Goal: Information Seeking & Learning: Learn about a topic

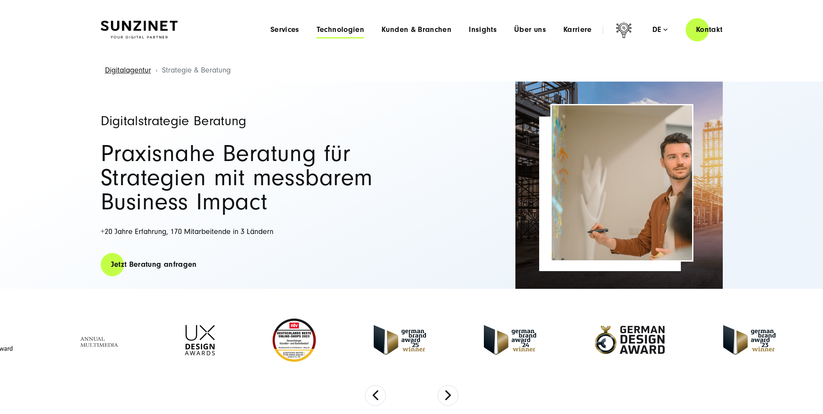
click at [317, 28] on span "Technologien" at bounding box center [341, 29] width 48 height 9
click at [56, 331] on div at bounding box center [100, 341] width 111 height 48
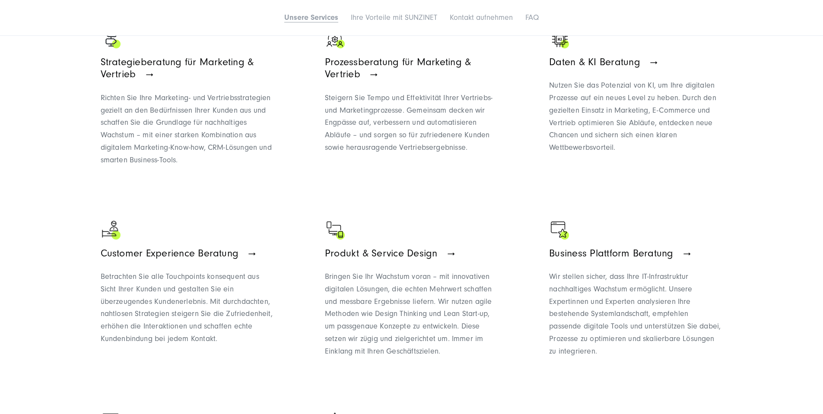
scroll to position [648, 0]
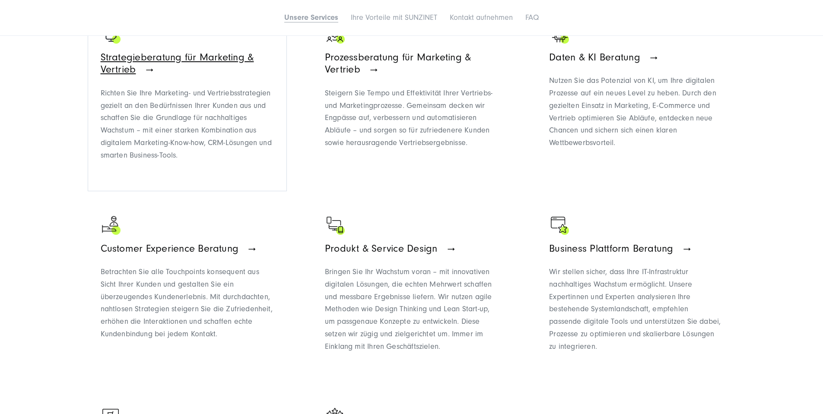
click at [205, 76] on span "Strategieberatung für Marketing & Vertrieb" at bounding box center [177, 63] width 153 height 24
click at [579, 63] on span "Daten & KI Beratung" at bounding box center [594, 57] width 91 height 12
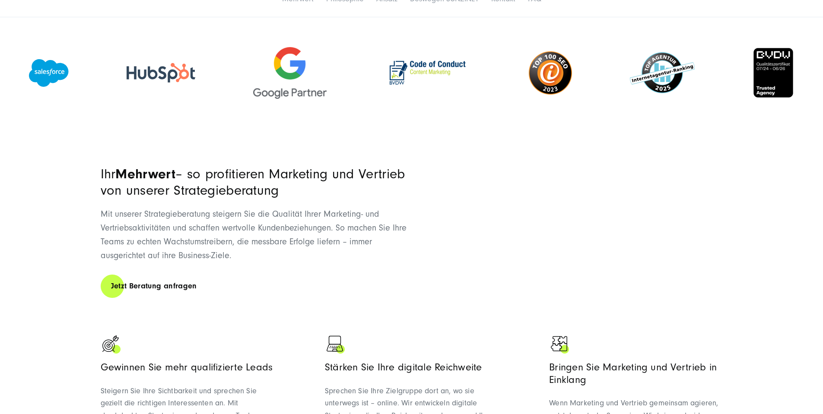
drag, startPoint x: 0, startPoint y: 0, endPoint x: 22, endPoint y: 273, distance: 273.9
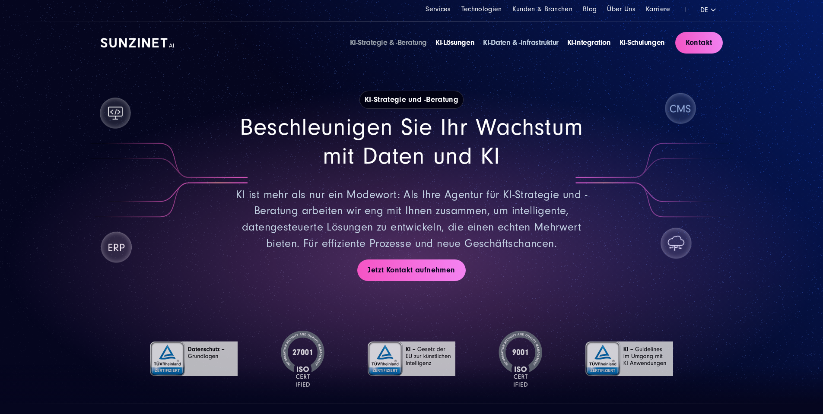
click at [486, 44] on link "KI-Daten & -Infrastruktur" at bounding box center [521, 42] width 76 height 9
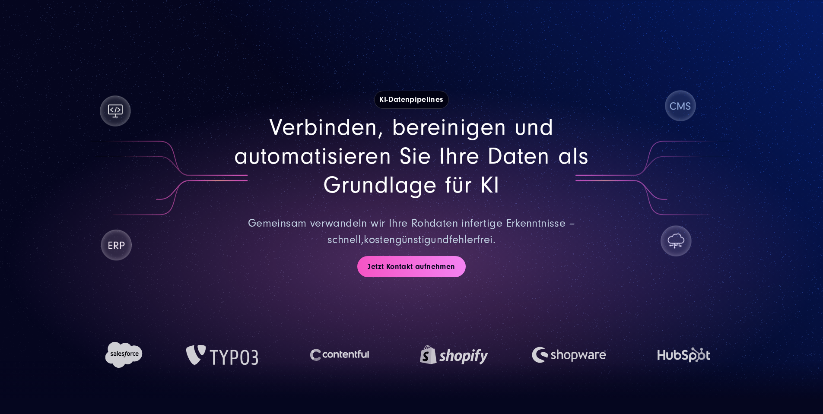
scroll to position [6329, 0]
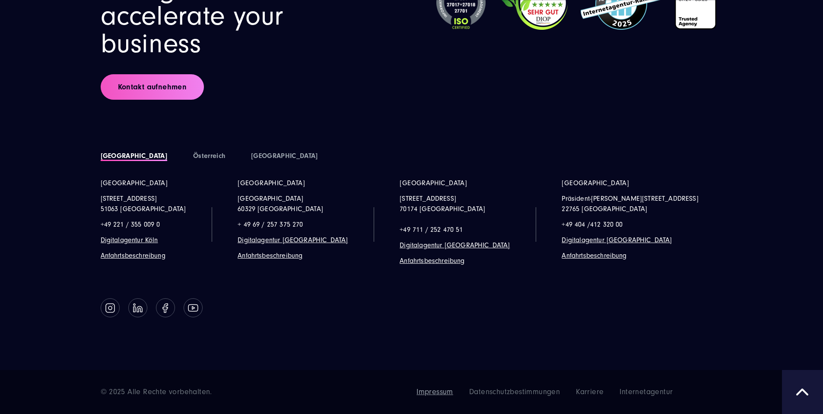
click at [453, 394] on span "Impressum" at bounding box center [434, 391] width 37 height 9
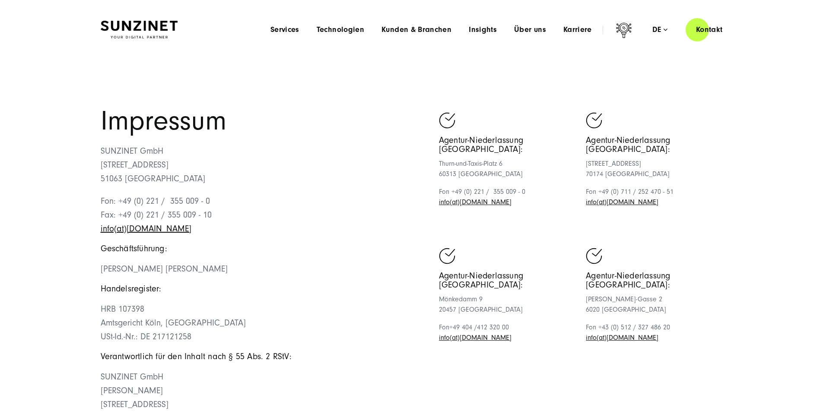
click at [151, 21] on img at bounding box center [139, 30] width 77 height 18
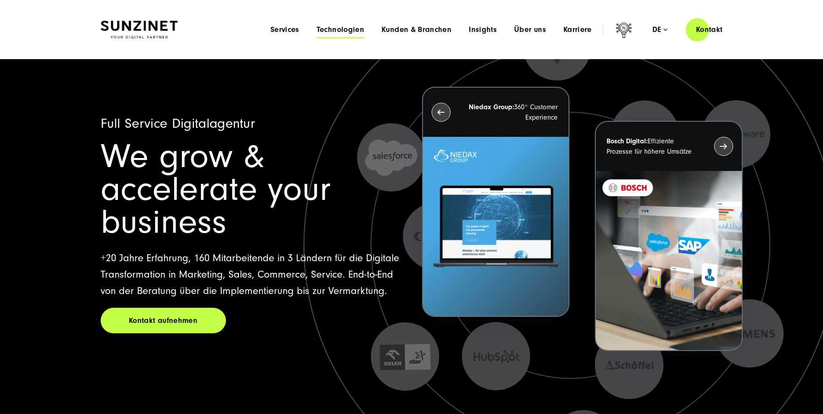
click at [317, 29] on span "Technologien" at bounding box center [341, 29] width 48 height 9
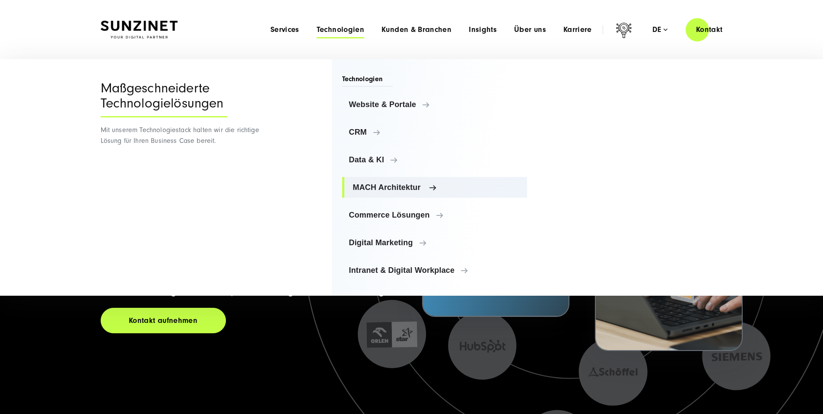
click at [361, 187] on span "MACH Architektur" at bounding box center [437, 187] width 168 height 9
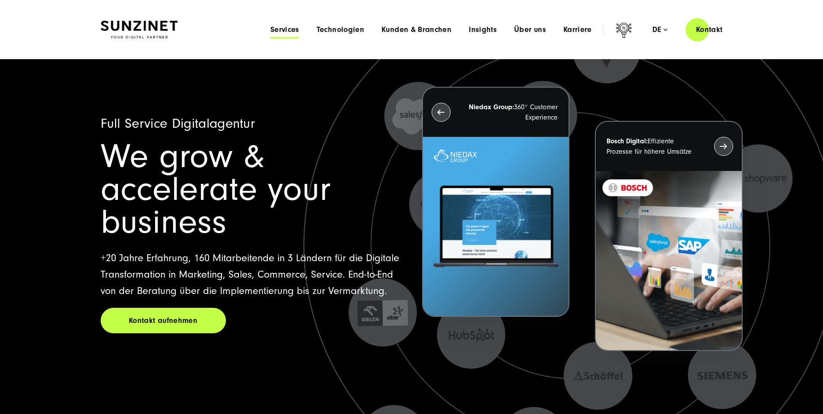
click at [270, 32] on span "Services" at bounding box center [284, 29] width 29 height 9
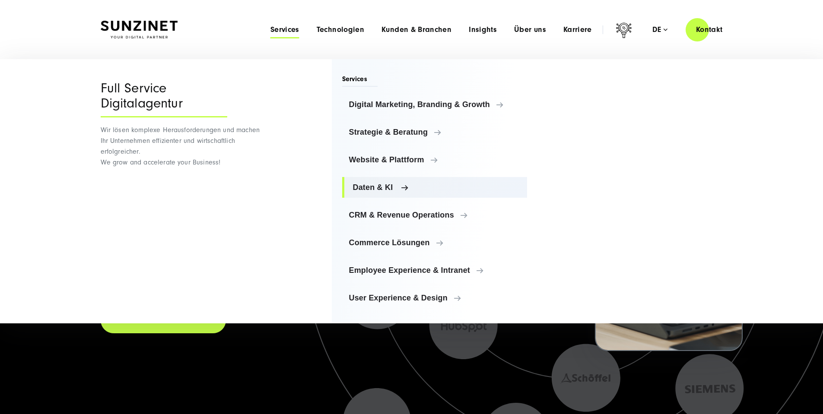
click at [357, 190] on span "Daten & KI" at bounding box center [437, 187] width 168 height 9
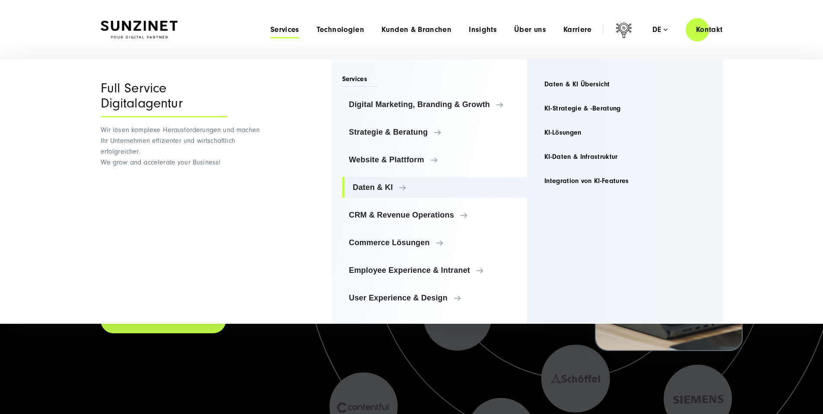
click at [399, 24] on div "Menu Services Menu Full Service Digitalagentur Wir lösen komplexe Herausforderu…" at bounding box center [497, 29] width 471 height 25
